Goal: Check status: Check status

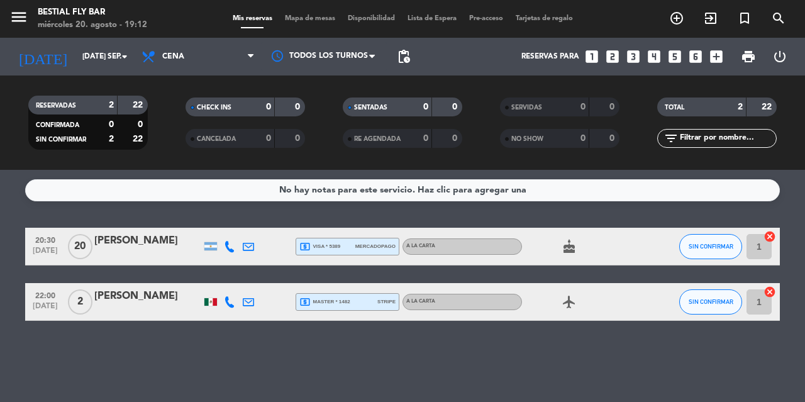
click at [78, 52] on input "[DATE] sep." at bounding box center [126, 56] width 100 height 21
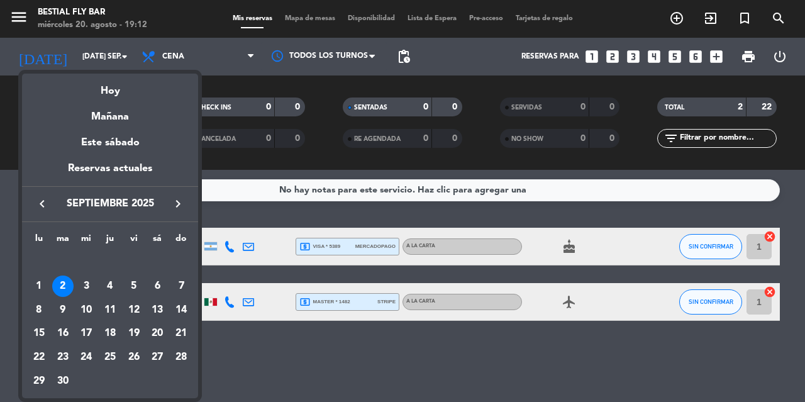
click at [39, 201] on icon "keyboard_arrow_left" at bounding box center [42, 203] width 15 height 15
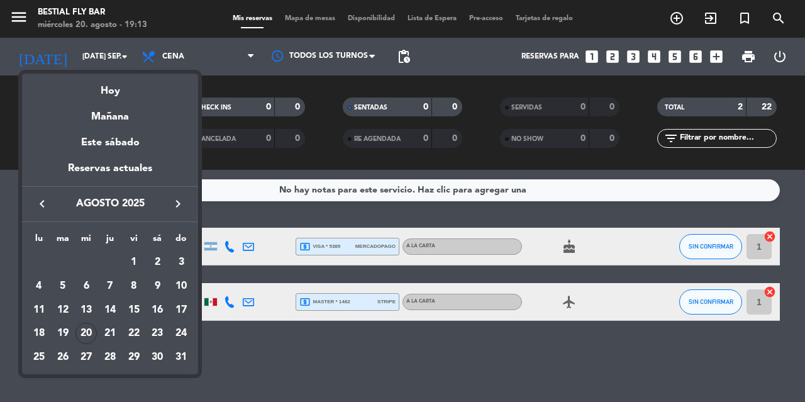
click at [114, 91] on div "Hoy" at bounding box center [110, 87] width 176 height 26
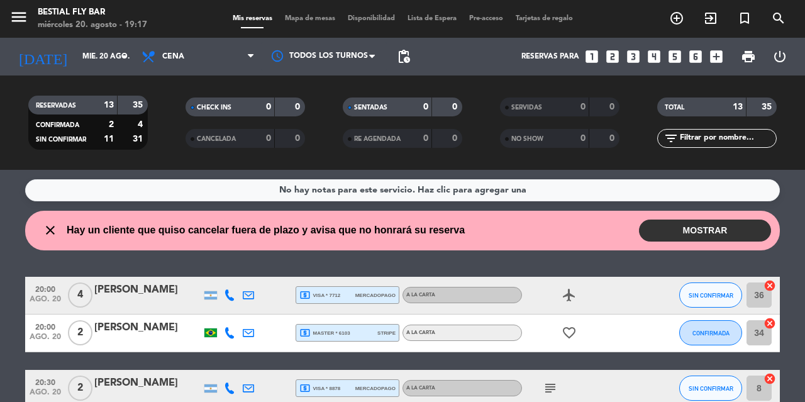
click at [114, 92] on div "RESERVADAS 13 35 CONFIRMADA 2 4 SIN CONFIRMAR 11 31" at bounding box center [87, 122] width 157 height 69
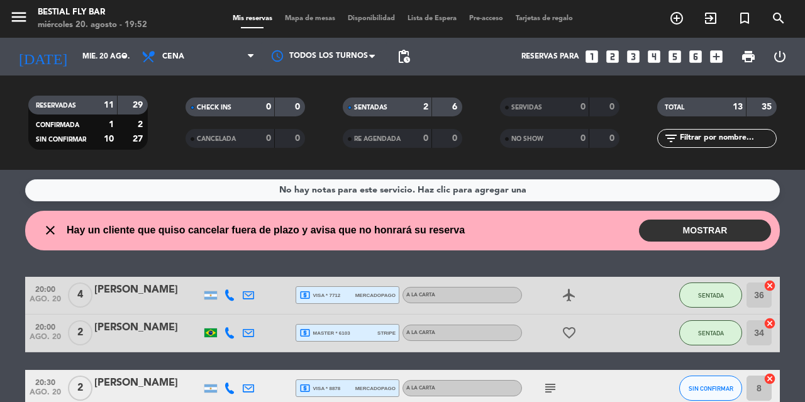
click at [354, 63] on div at bounding box center [324, 56] width 126 height 28
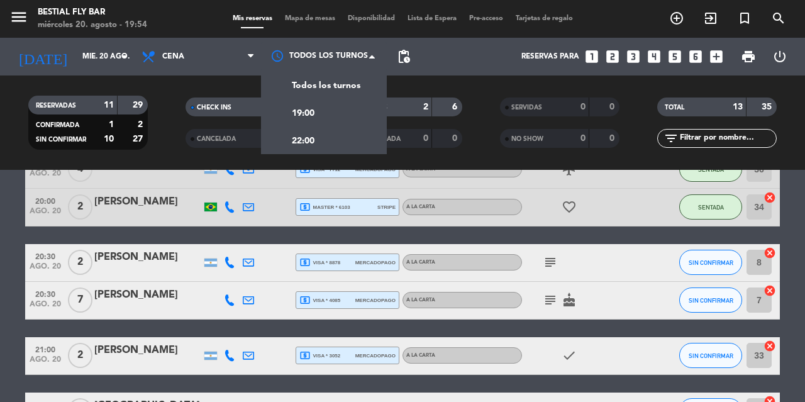
scroll to position [189, 0]
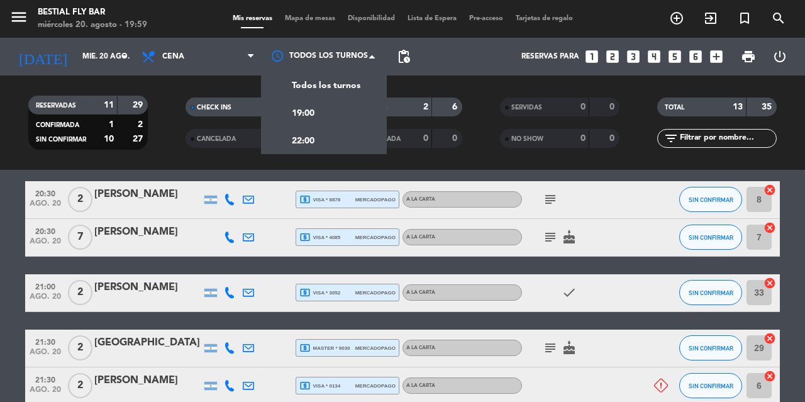
click at [115, 55] on input "mié. 20 ago." at bounding box center [126, 56] width 100 height 21
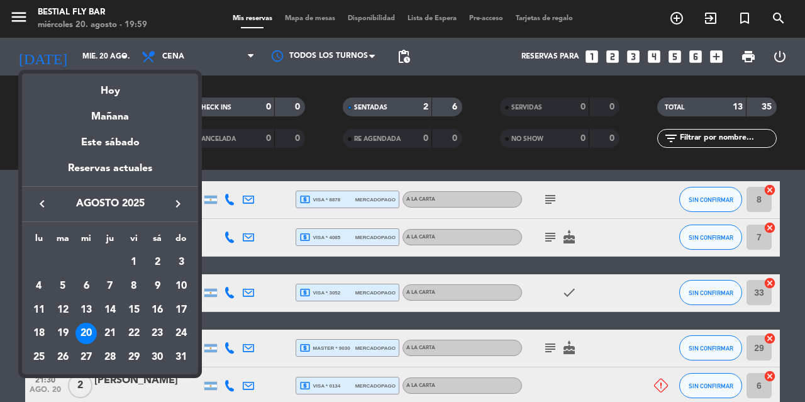
click at [109, 143] on div "Este sábado" at bounding box center [110, 142] width 176 height 35
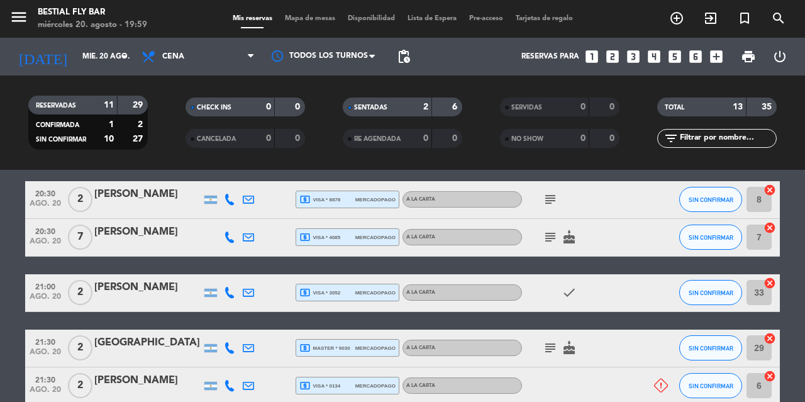
type input "sáb. 23 ago."
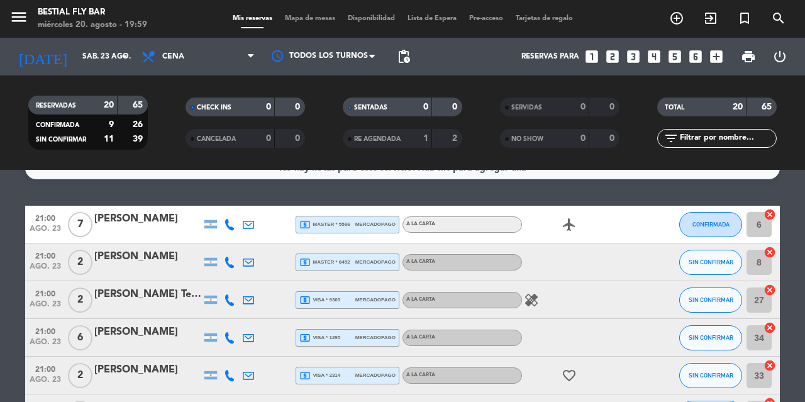
scroll to position [0, 0]
